Goal: Task Accomplishment & Management: Use online tool/utility

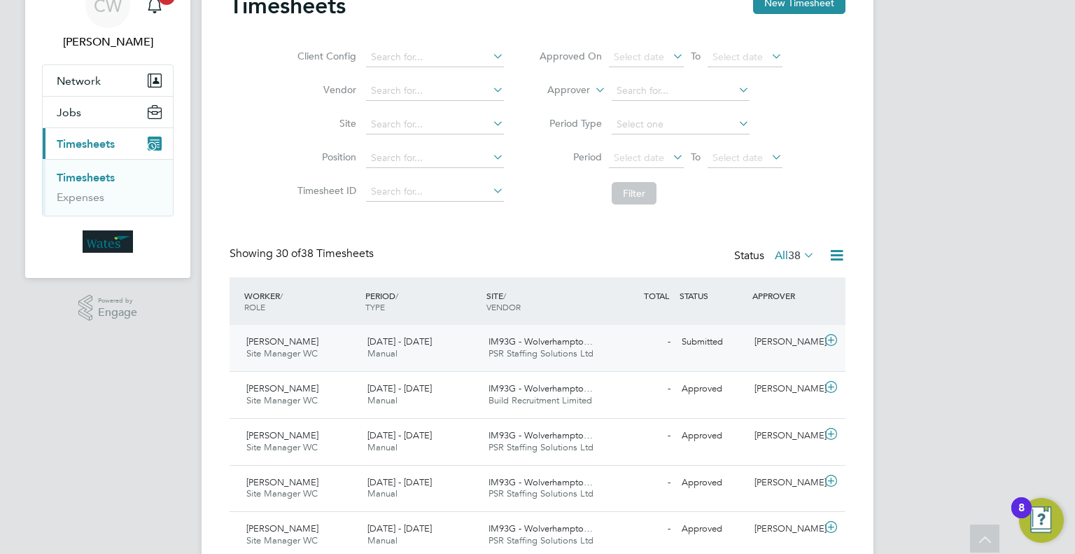
click at [410, 351] on div "[DATE] - [DATE] Manual" at bounding box center [422, 347] width 121 height 35
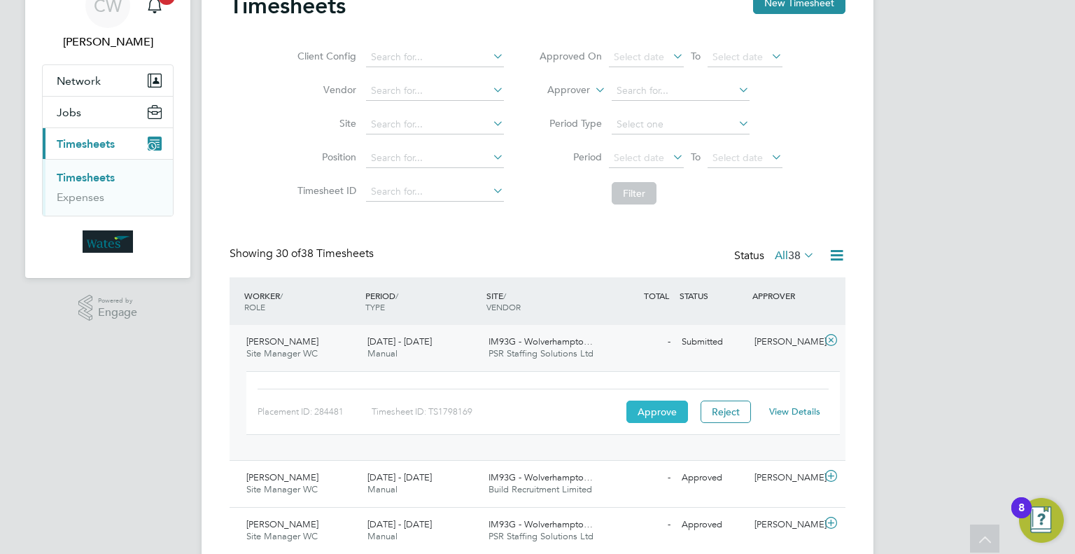
click at [659, 412] on button "Approve" at bounding box center [658, 411] width 62 height 22
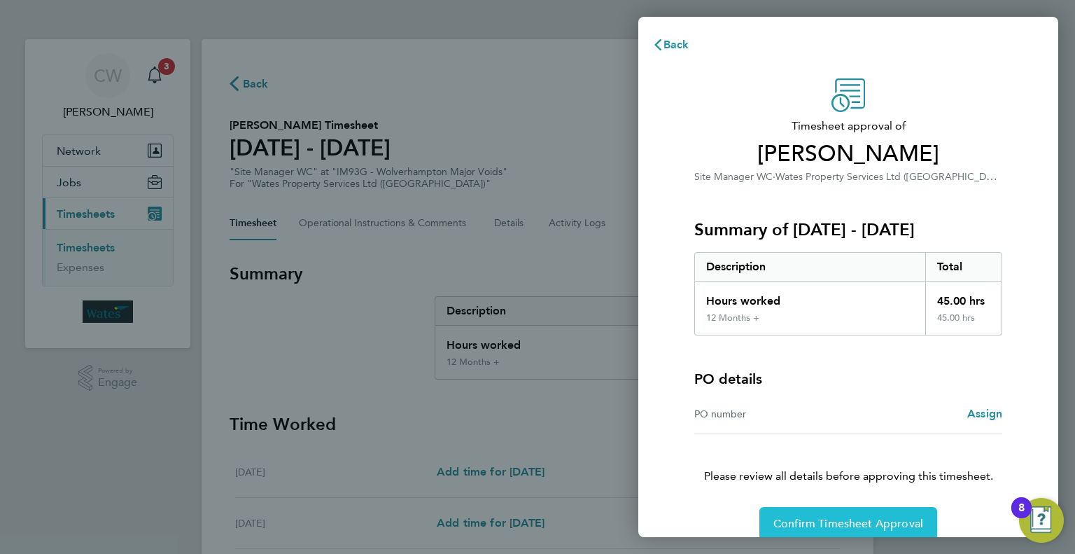
click at [858, 517] on span "Confirm Timesheet Approval" at bounding box center [849, 524] width 150 height 14
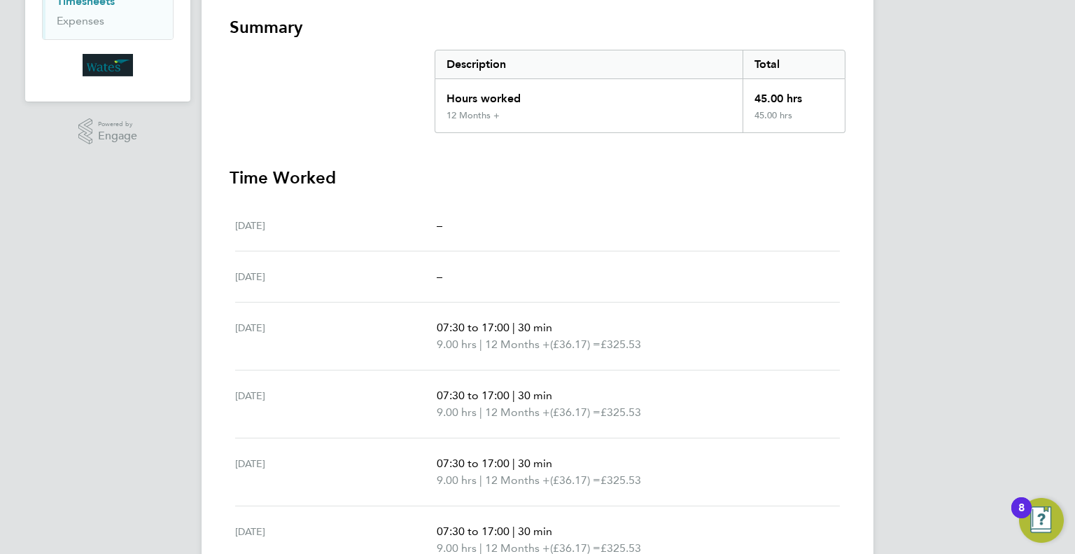
scroll to position [280, 0]
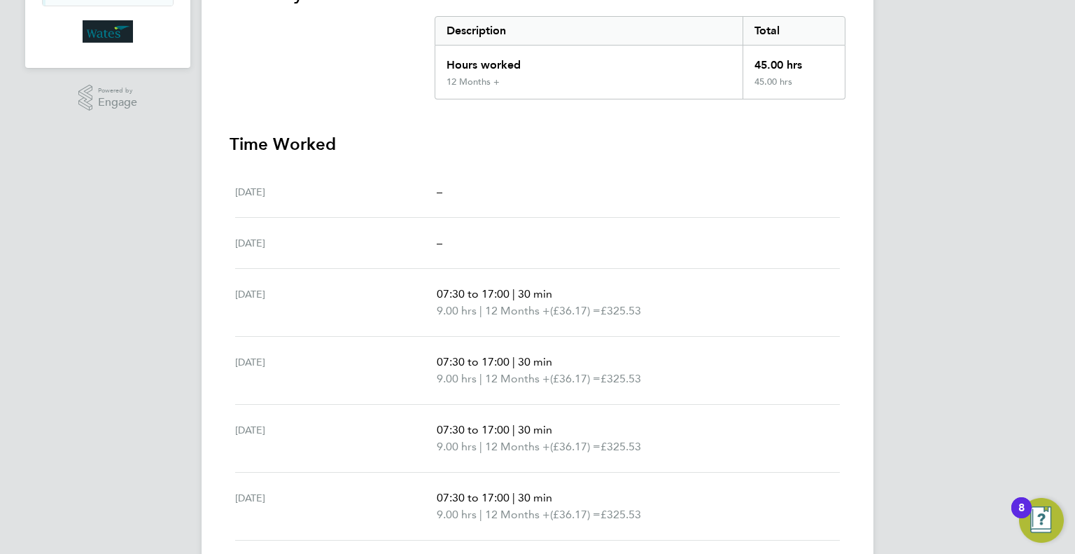
click at [847, 351] on div "Back Following Craig Berridge's Timesheet 02 - 08 Aug 2025 "Site Manager WC" at…" at bounding box center [538, 200] width 672 height 883
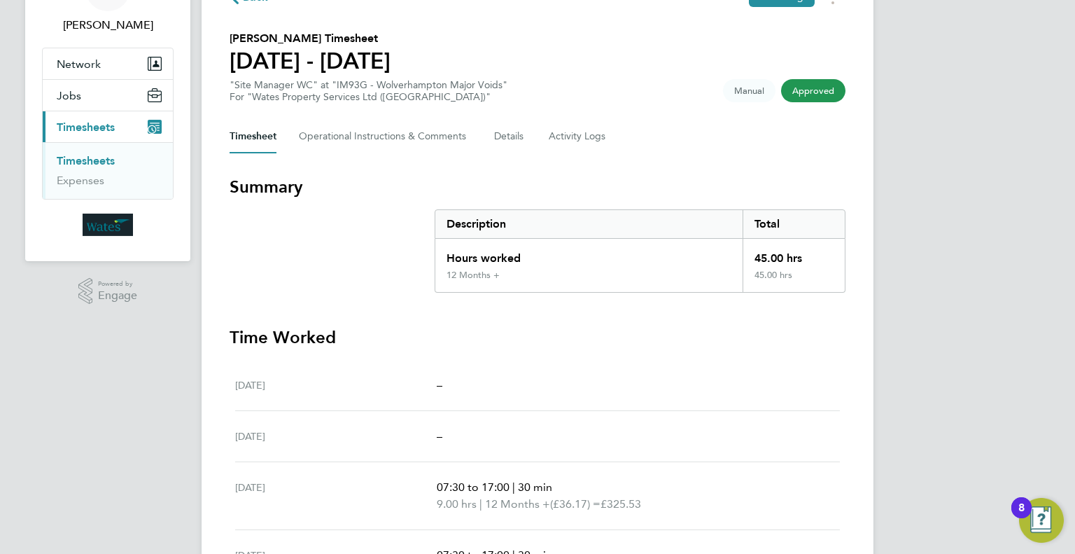
scroll to position [0, 0]
